Goal: Transaction & Acquisition: Purchase product/service

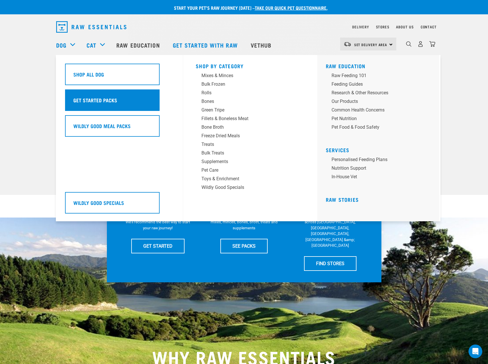
click at [92, 99] on h5 "Get Started Packs" at bounding box center [95, 99] width 44 height 7
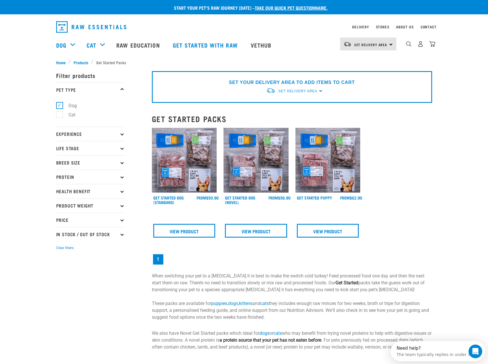
click at [183, 162] on img at bounding box center [184, 160] width 65 height 65
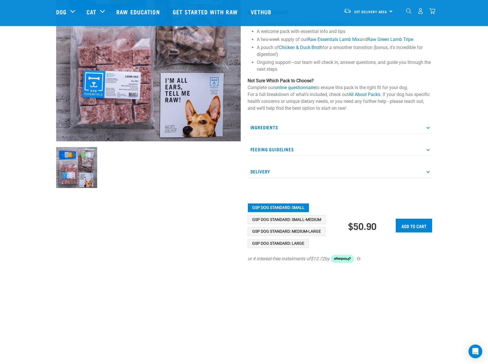
scroll to position [86, 0]
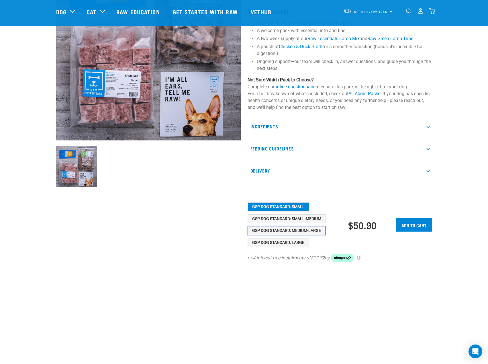
click at [308, 229] on button "GSP Dog Standard: Medium-Large" at bounding box center [286, 230] width 78 height 9
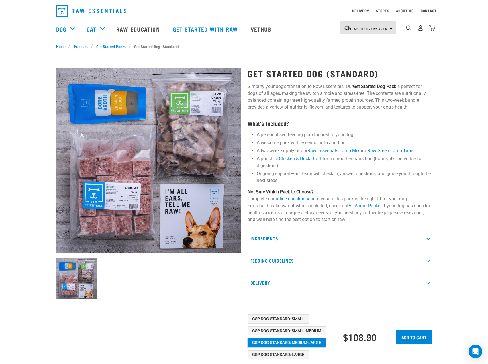
scroll to position [29, 0]
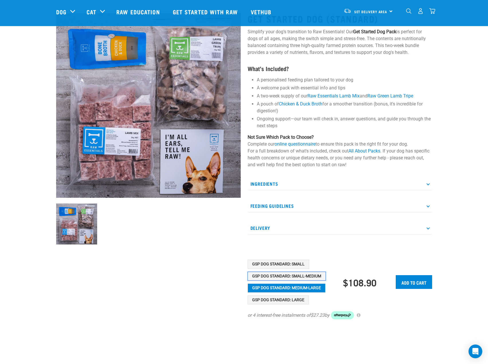
click at [308, 274] on button "GSP Dog Standard: Small-Medium" at bounding box center [286, 276] width 78 height 9
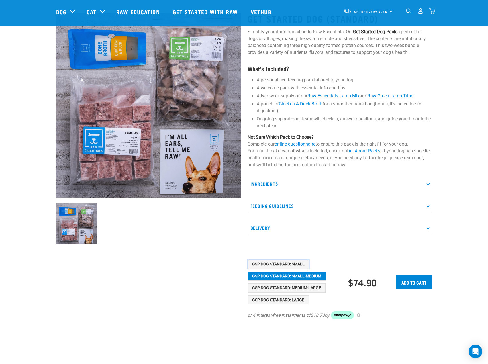
click at [294, 266] on button "GSP Dog Standard: Small" at bounding box center [278, 263] width 62 height 9
